Goal: Navigation & Orientation: Find specific page/section

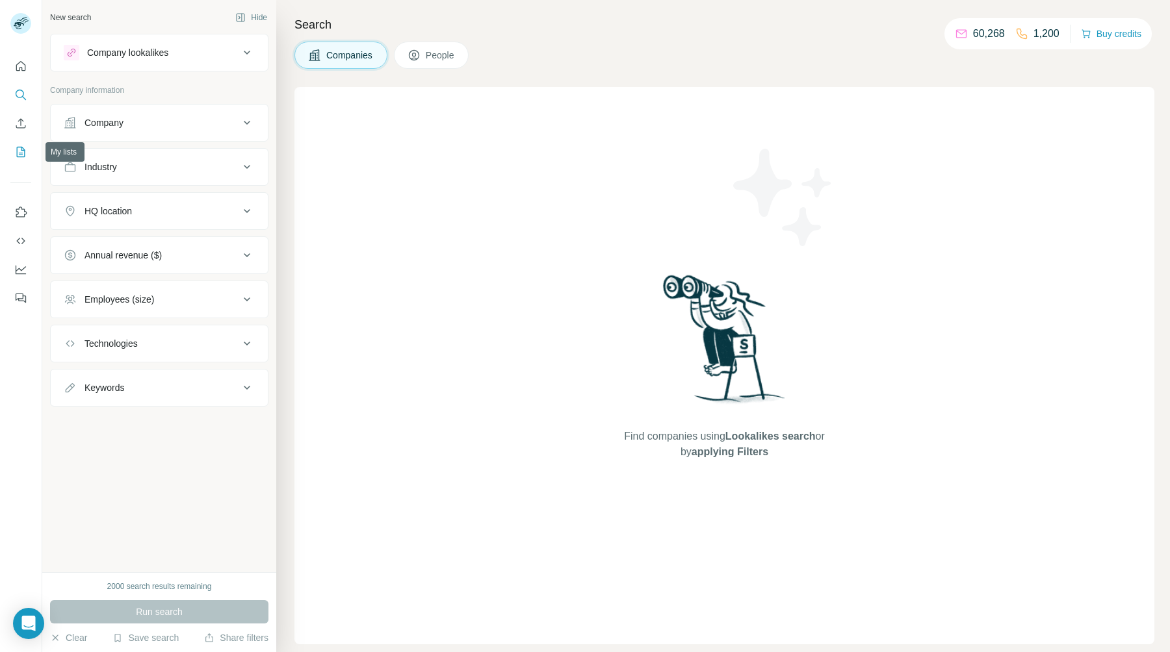
click at [21, 149] on icon "My lists" at bounding box center [22, 151] width 6 height 8
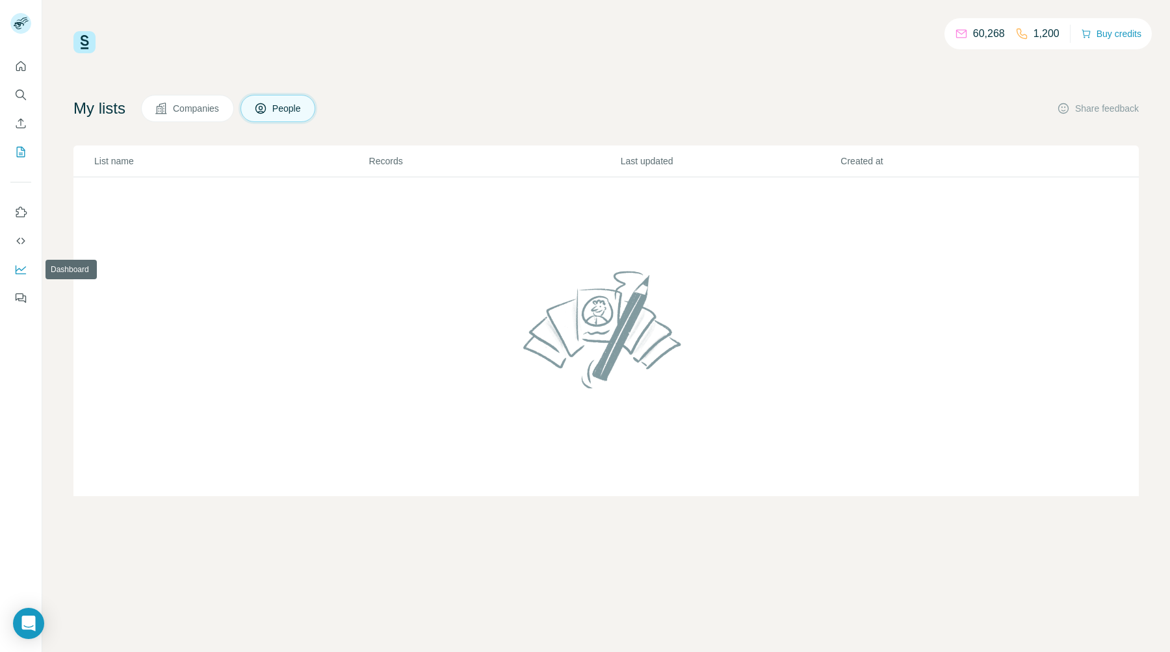
click at [23, 267] on icon "Dashboard" at bounding box center [20, 269] width 13 height 13
click at [17, 67] on icon "Quick start" at bounding box center [20, 66] width 13 height 13
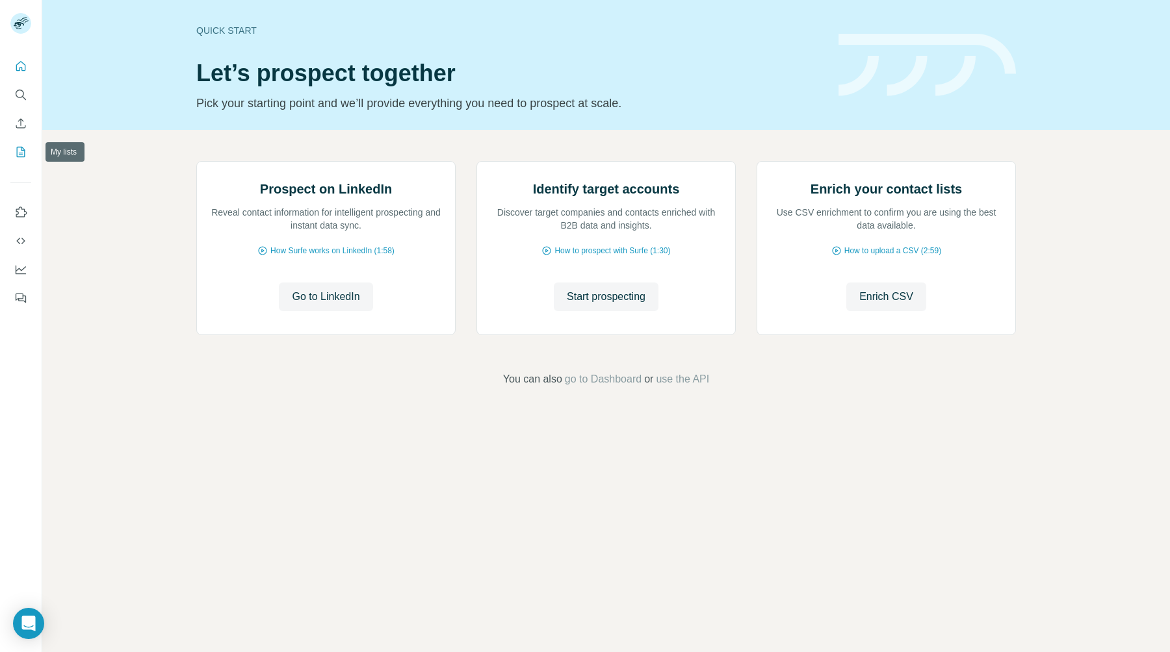
click at [19, 149] on icon "My lists" at bounding box center [20, 152] width 13 height 13
